Goal: Book appointment/travel/reservation

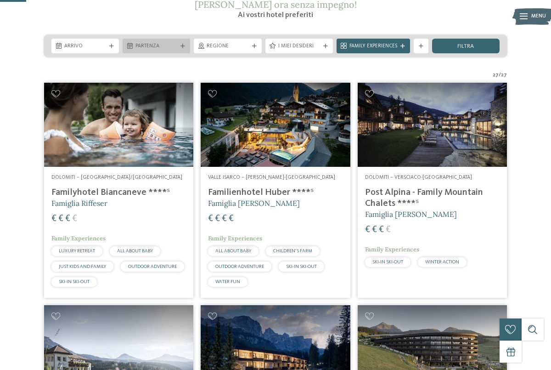
scroll to position [111, 0]
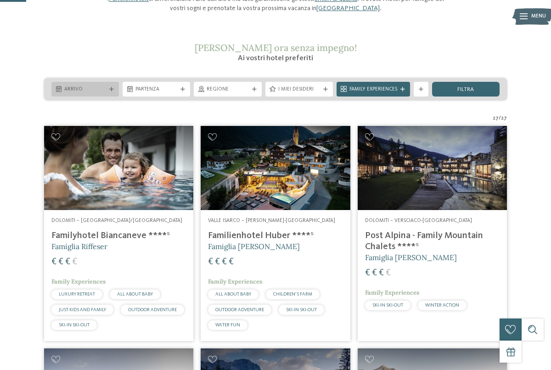
click at [111, 88] on icon at bounding box center [111, 89] width 5 height 5
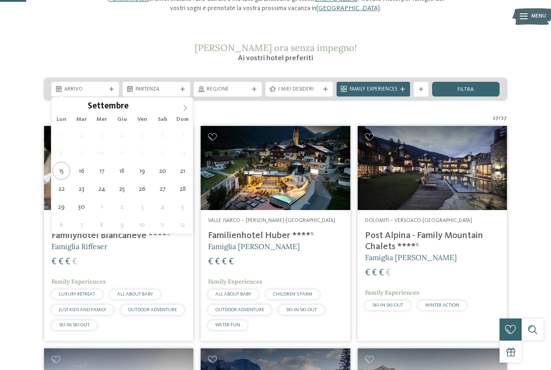
click at [183, 107] on icon at bounding box center [185, 108] width 6 height 6
type input "****"
click at [183, 107] on icon at bounding box center [185, 108] width 6 height 6
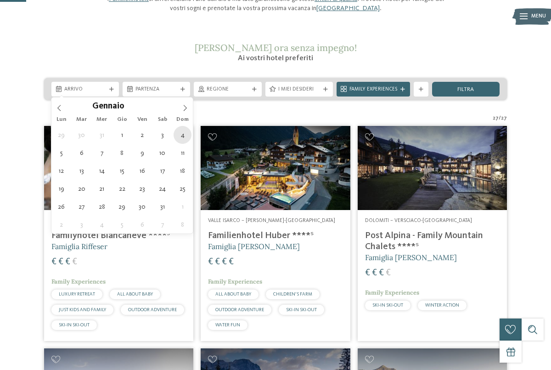
type div "[DATE]"
type input "****"
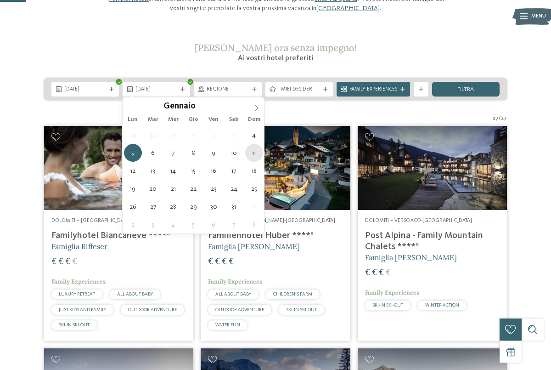
type div "[DATE]"
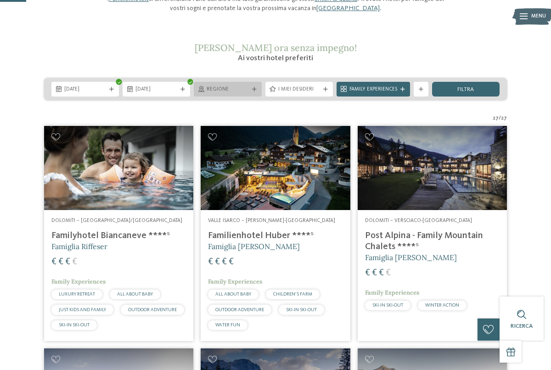
click at [229, 90] on span "Regione" at bounding box center [228, 89] width 42 height 7
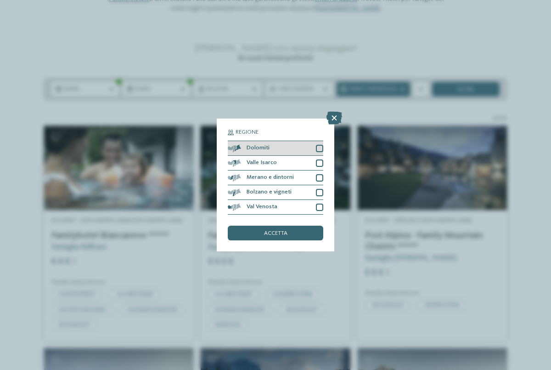
click at [322, 147] on div at bounding box center [319, 148] width 7 height 7
click at [301, 234] on div "accetta" at bounding box center [275, 232] width 95 height 15
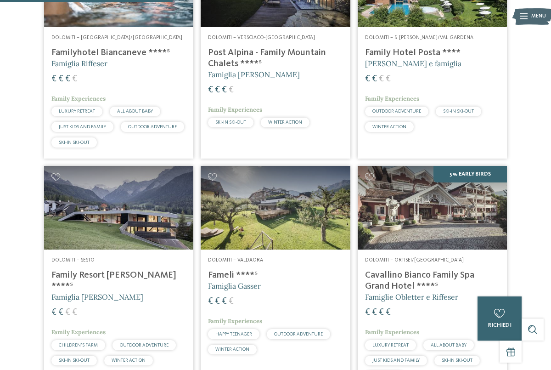
scroll to position [0, 0]
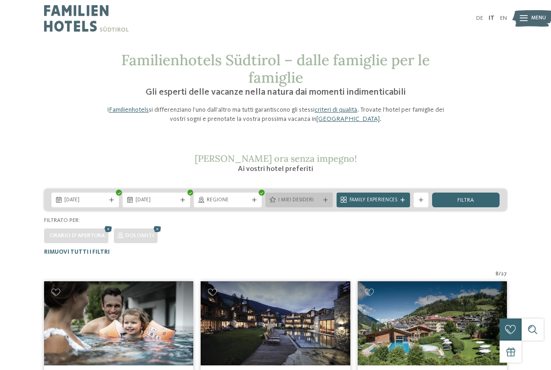
click at [285, 200] on span "I miei desideri" at bounding box center [299, 199] width 42 height 7
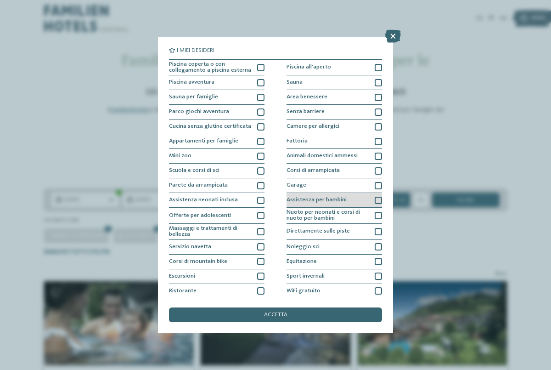
click at [380, 200] on div at bounding box center [378, 199] width 7 height 7
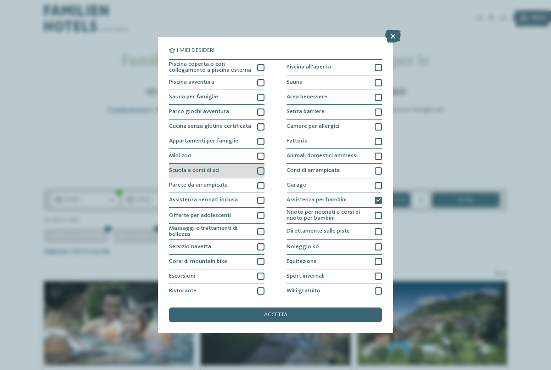
click at [259, 173] on div at bounding box center [260, 170] width 7 height 7
click at [291, 316] on div "accetta" at bounding box center [275, 314] width 213 height 15
